Goal: Information Seeking & Learning: Learn about a topic

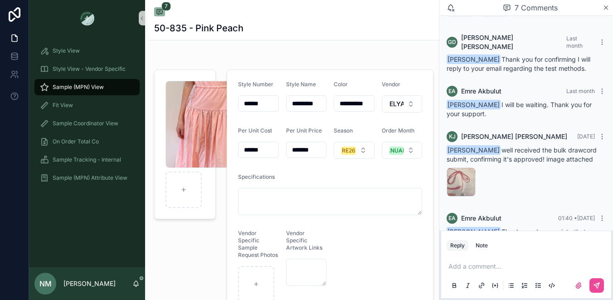
scroll to position [252, 0]
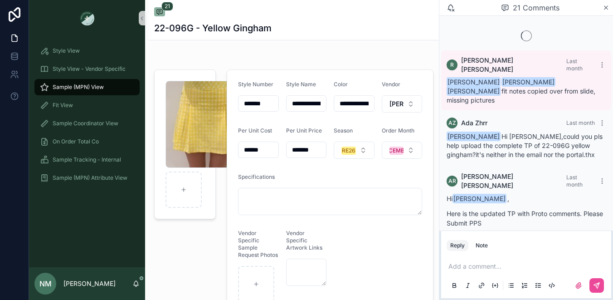
scroll to position [1388, 0]
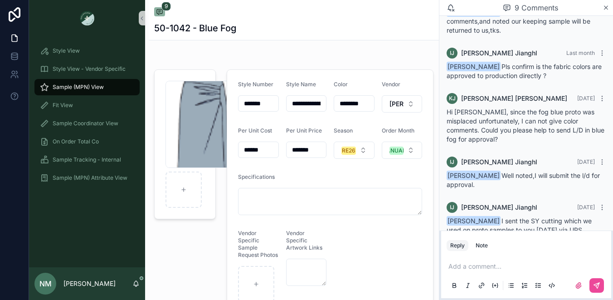
scroll to position [406, 0]
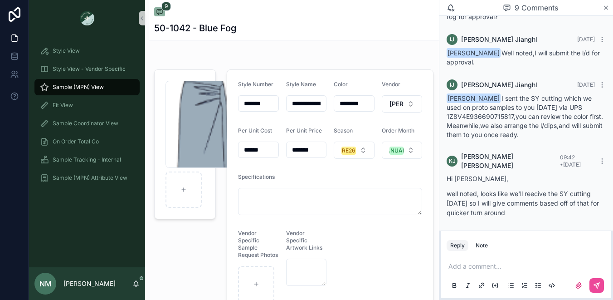
click at [88, 88] on span "Sample (MPN) View" at bounding box center [78, 86] width 51 height 7
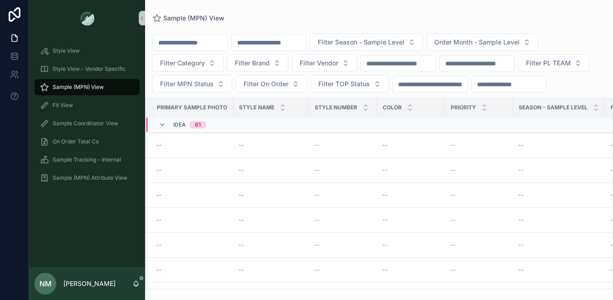
click at [281, 47] on input "scrollable content" at bounding box center [269, 42] width 74 height 13
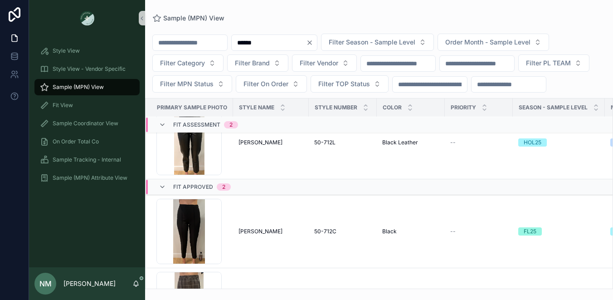
scroll to position [68, 0]
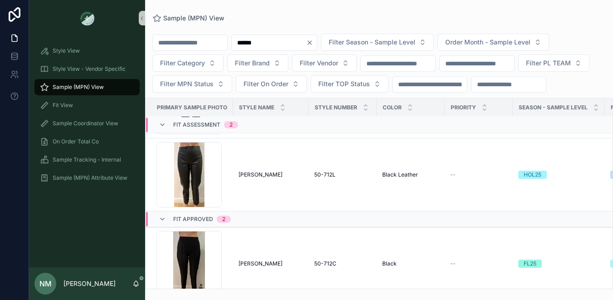
drag, startPoint x: 263, startPoint y: 44, endPoint x: 272, endPoint y: 43, distance: 9.1
click at [272, 43] on input "******" at bounding box center [269, 42] width 74 height 13
drag, startPoint x: 259, startPoint y: 44, endPoint x: 267, endPoint y: 42, distance: 7.4
click at [267, 42] on input "******" at bounding box center [269, 42] width 74 height 13
drag, startPoint x: 264, startPoint y: 43, endPoint x: 270, endPoint y: 43, distance: 6.3
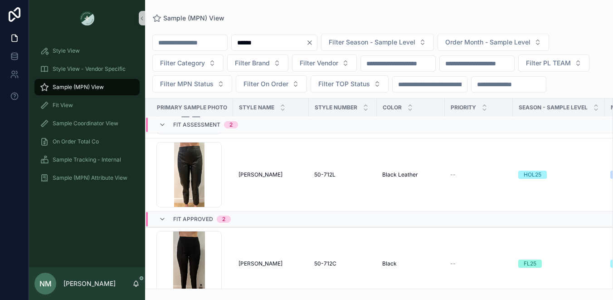
click at [270, 43] on input "******" at bounding box center [269, 42] width 74 height 13
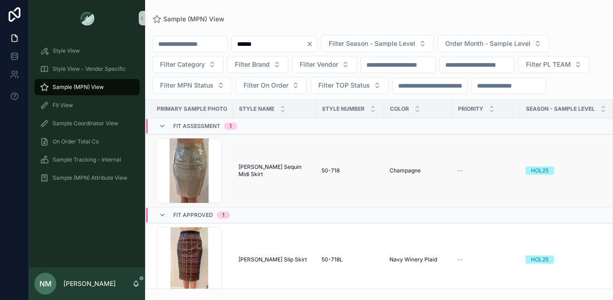
type input "******"
click at [301, 178] on span "Clayton Sequin Midi Skirt" at bounding box center [275, 170] width 72 height 15
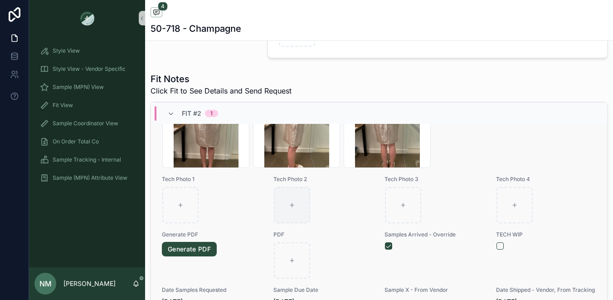
scroll to position [311, 0]
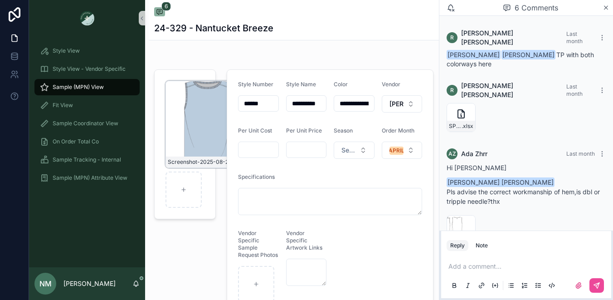
scroll to position [212, 0]
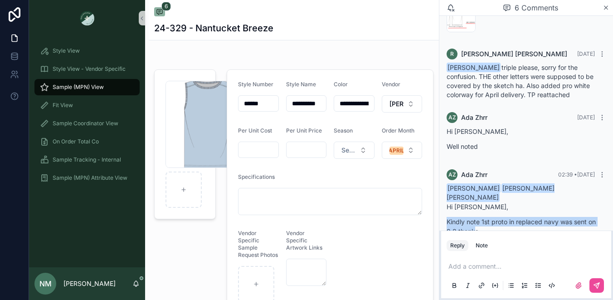
drag, startPoint x: 475, startPoint y: 209, endPoint x: 442, endPoint y: 198, distance: 35.1
click at [442, 198] on div "AZ Ada Zhrr 02:39 • Today Namwon Moon Renee Wenting Curtis Hi Namwon, Kindly no…" at bounding box center [526, 205] width 170 height 83
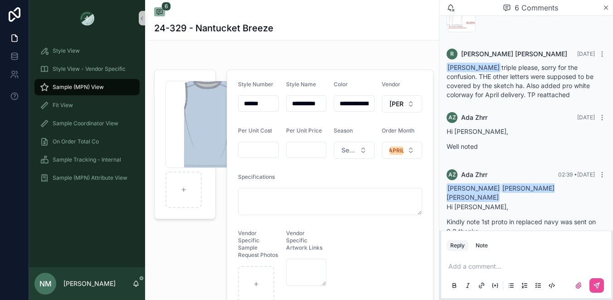
click at [488, 215] on div "Namwon Moon Renee Wenting Curtis Hi Namwon, Kindly note 1st proto in replaced n…" at bounding box center [526, 213] width 159 height 58
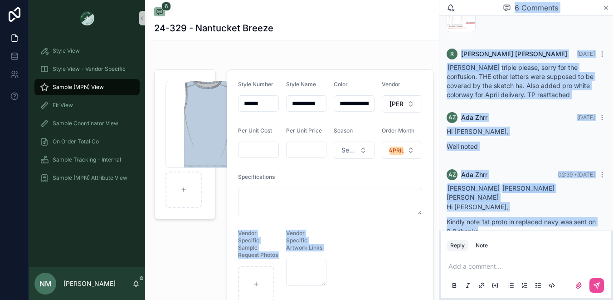
drag, startPoint x: 485, startPoint y: 210, endPoint x: 438, endPoint y: 201, distance: 47.9
click at [438, 201] on div "**********" at bounding box center [321, 150] width 584 height 300
click at [504, 217] on p "Kindly note 1st proto in replaced navy was sent on 9.8,thanks" at bounding box center [526, 226] width 159 height 19
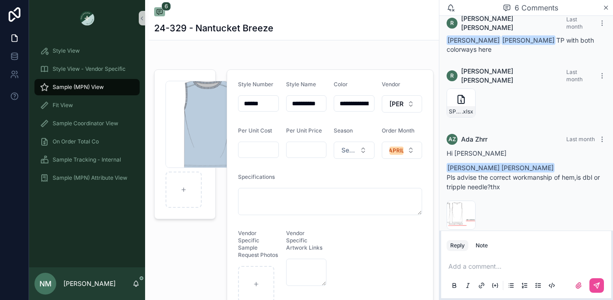
scroll to position [15, 0]
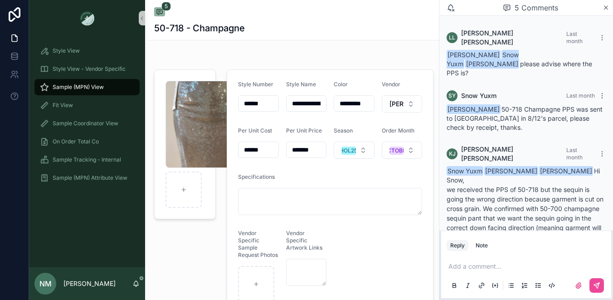
scroll to position [274, 0]
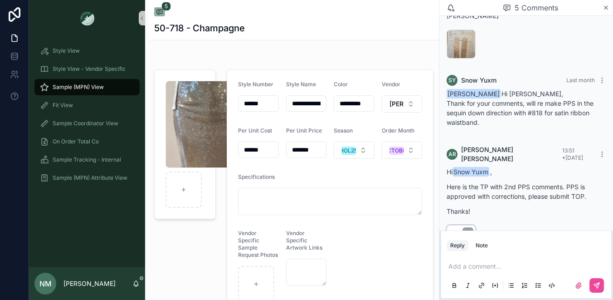
click at [467, 229] on icon "scrollable content" at bounding box center [467, 232] width 7 height 7
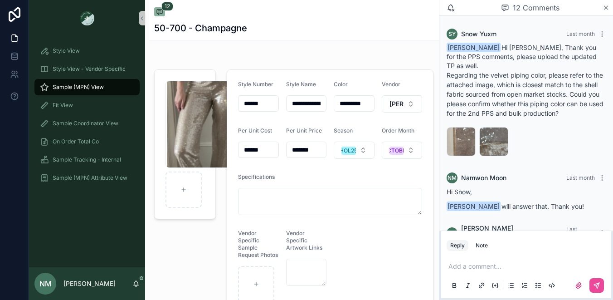
scroll to position [712, 0]
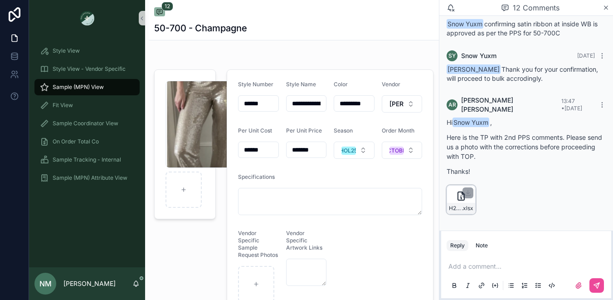
click at [459, 195] on icon "scrollable content" at bounding box center [461, 195] width 11 height 11
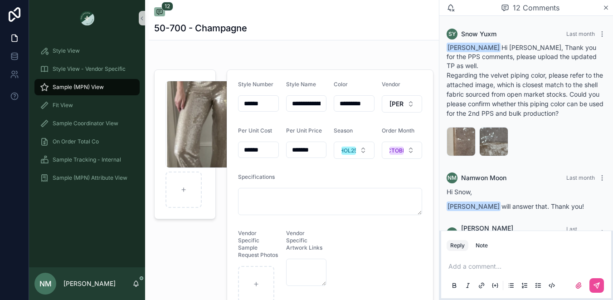
scroll to position [712, 0]
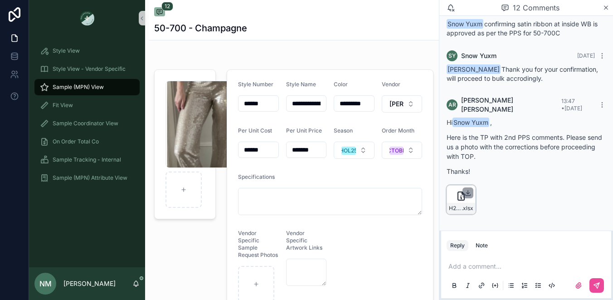
click at [470, 191] on icon "scrollable content" at bounding box center [467, 192] width 7 height 7
